Goal: Use online tool/utility: Utilize a website feature to perform a specific function

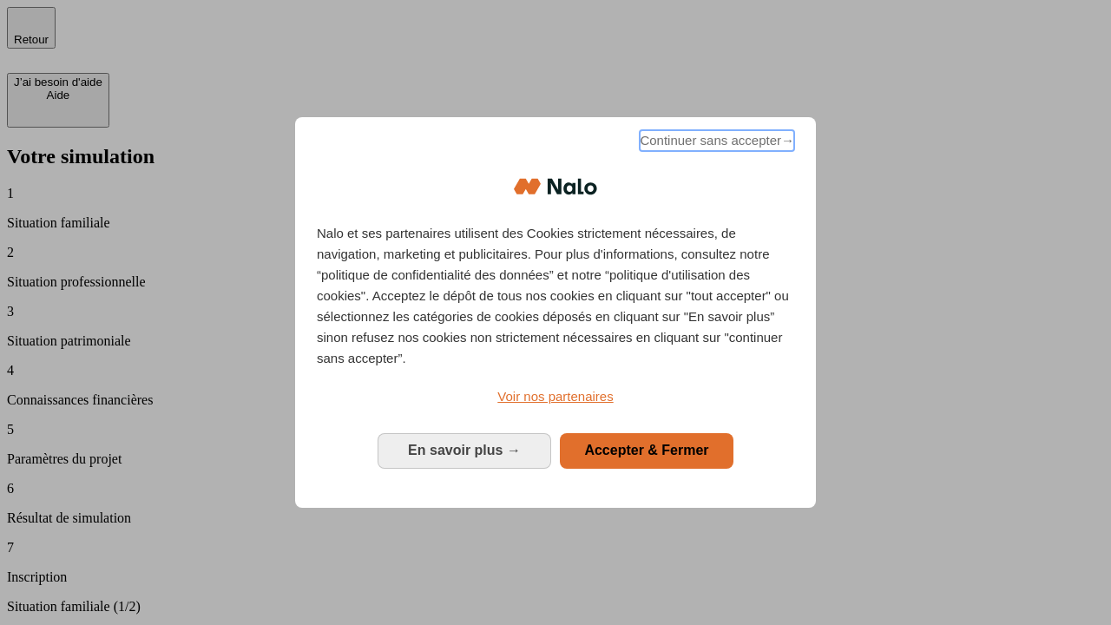
click at [715, 143] on span "Continuer sans accepter →" at bounding box center [717, 140] width 154 height 21
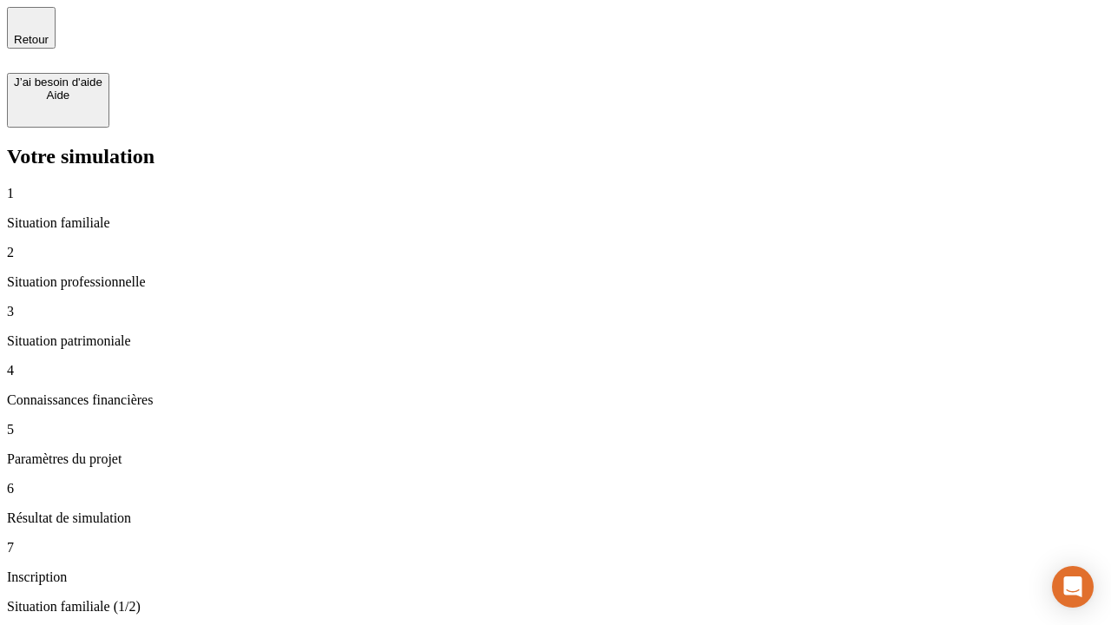
type input "70 000"
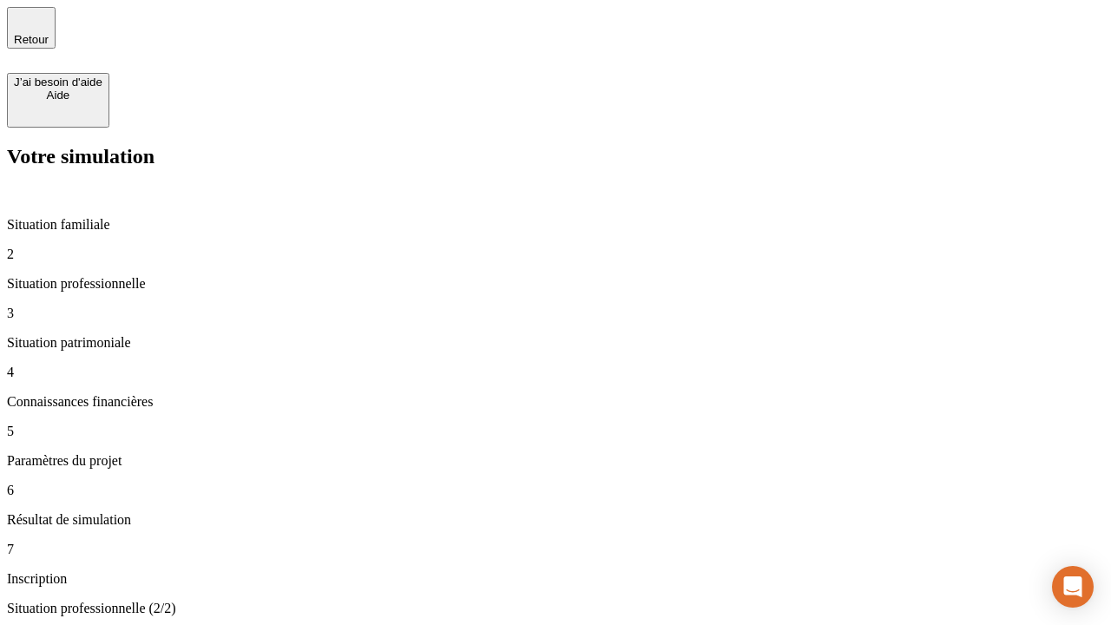
type input "1 000"
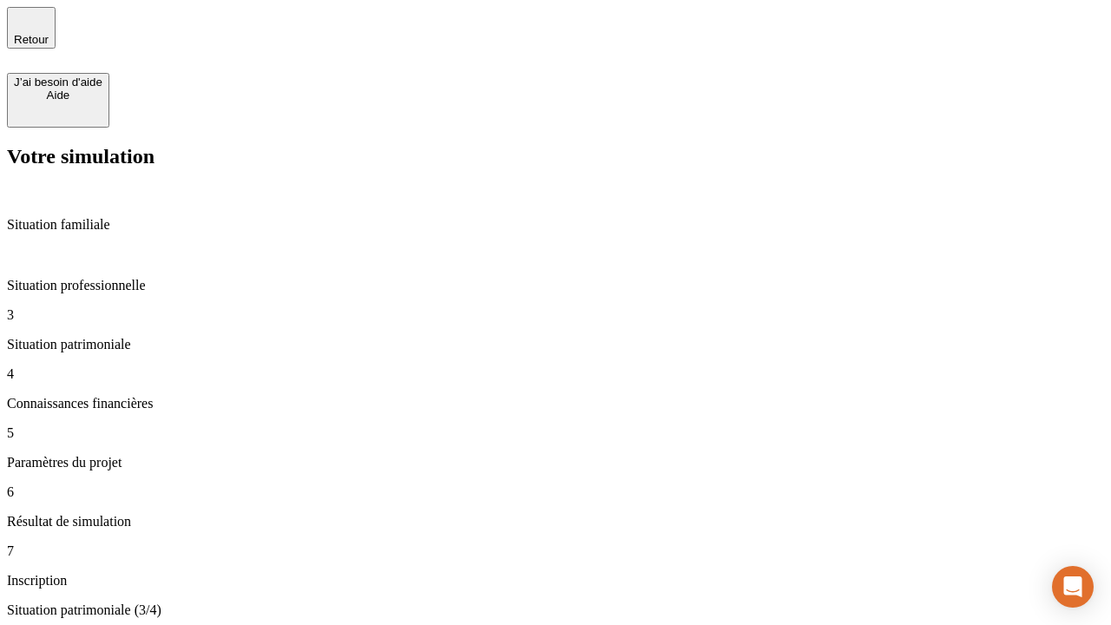
type input "800"
type input "6"
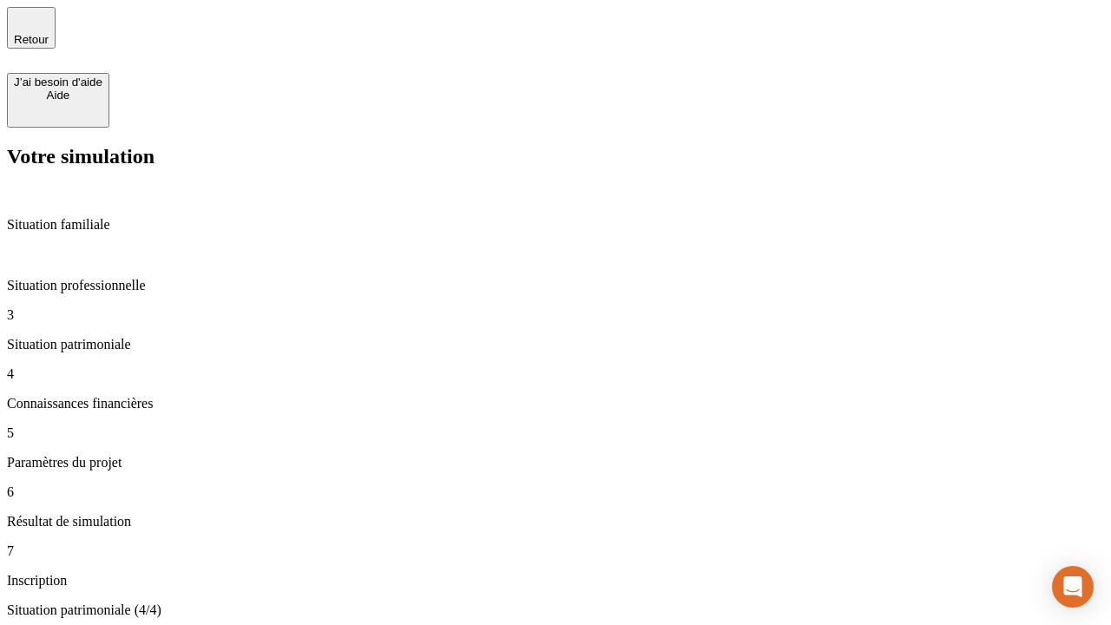
type input "400"
type input "3"
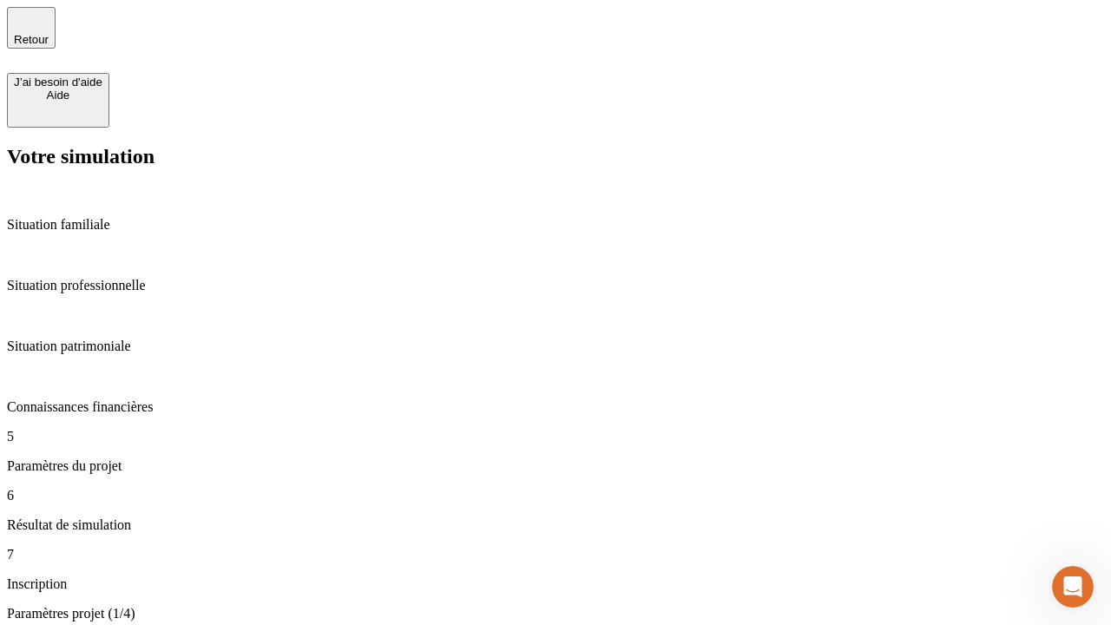
type input "35"
type input "500"
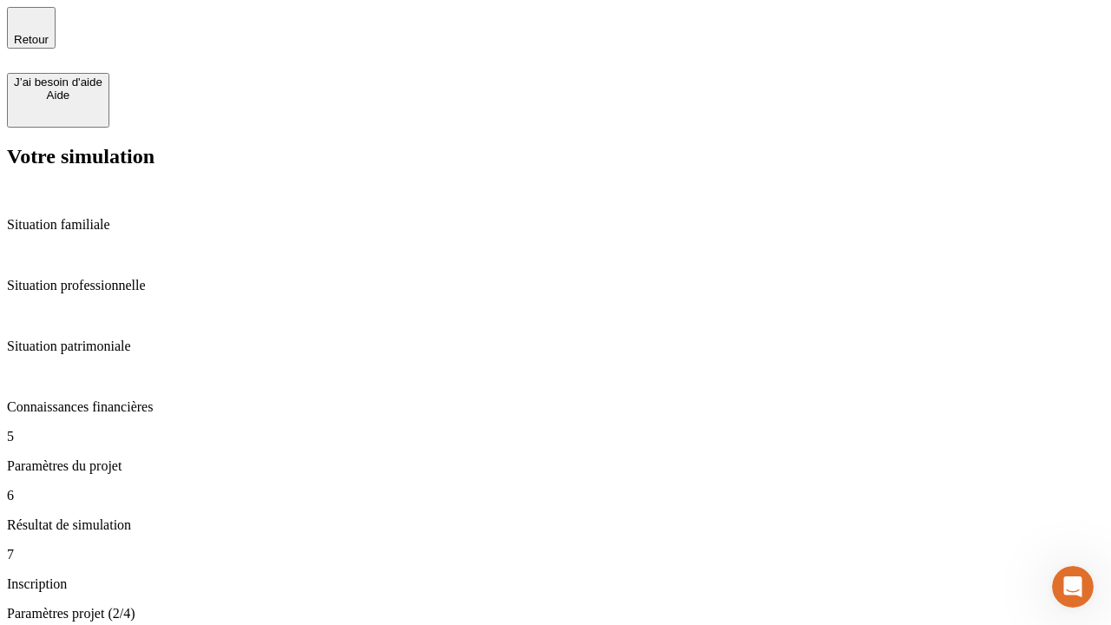
type input "640"
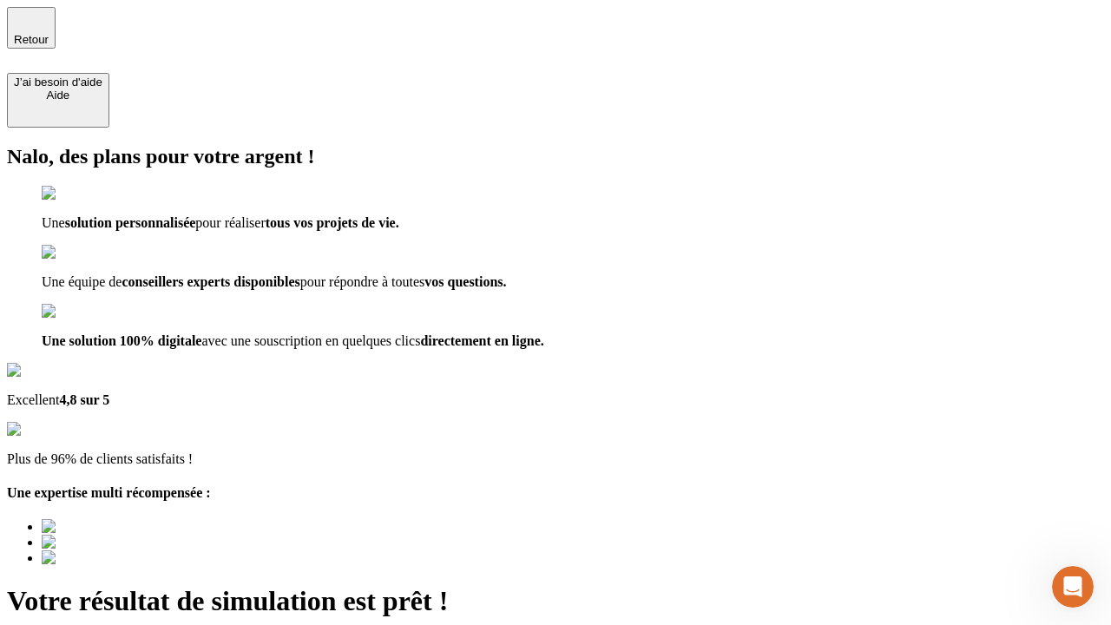
type input "[EMAIL_ADDRESS][DOMAIN_NAME]"
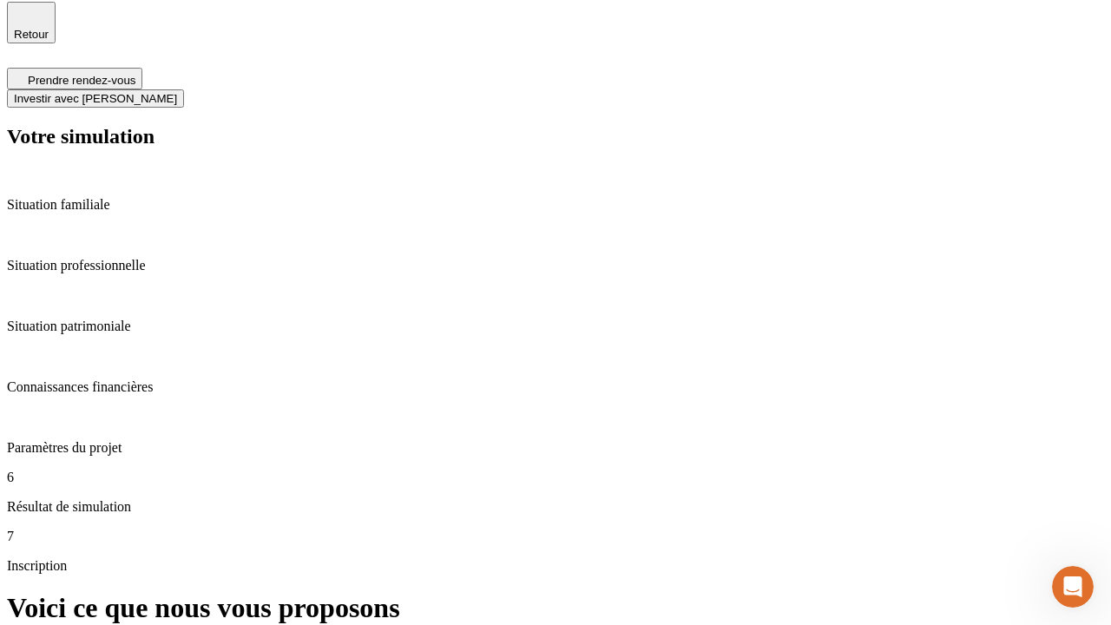
click at [177, 92] on span "Investir avec [PERSON_NAME]" at bounding box center [95, 98] width 163 height 13
